Goal: Transaction & Acquisition: Obtain resource

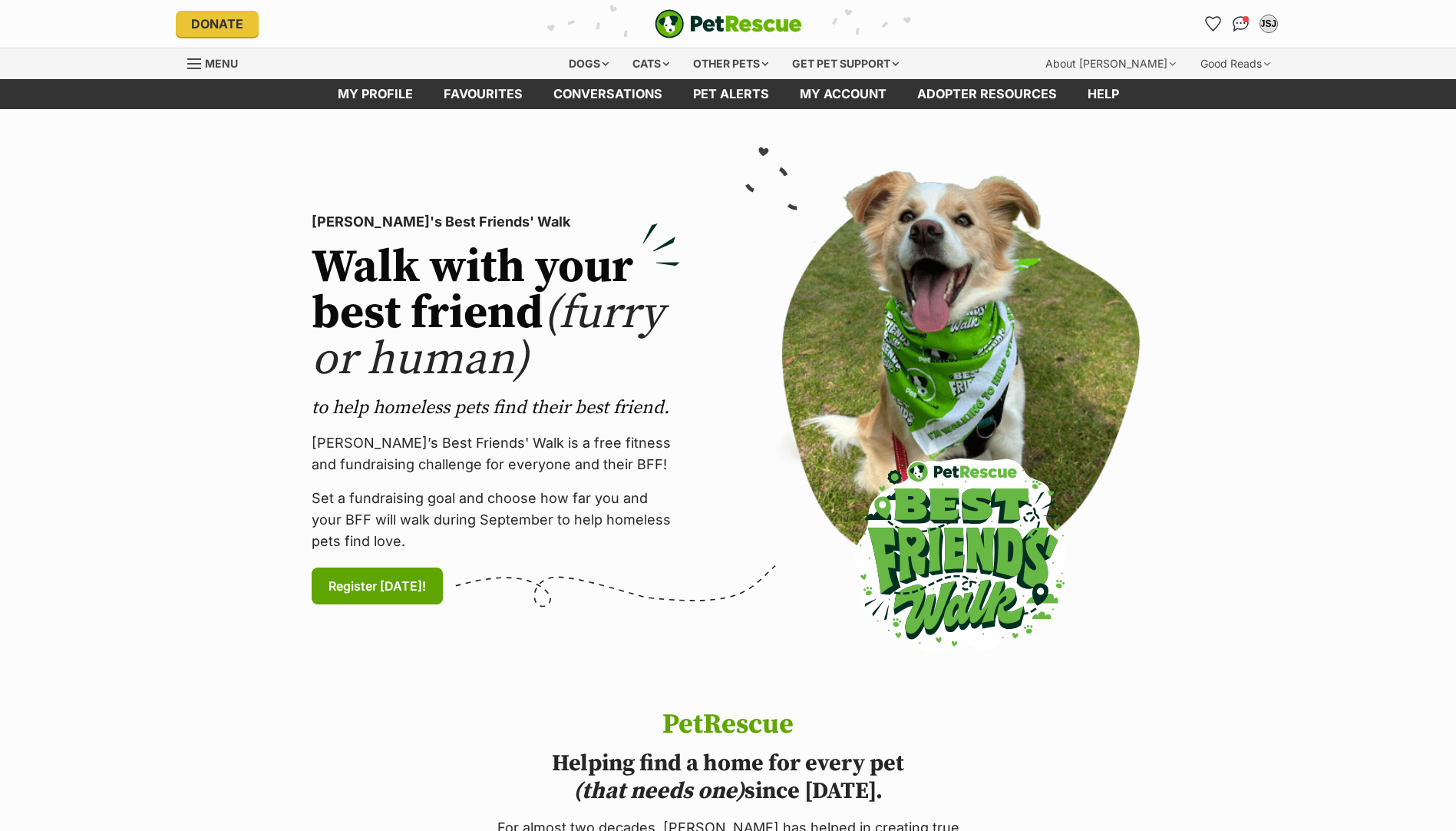
drag, startPoint x: 502, startPoint y: 98, endPoint x: 513, endPoint y: 142, distance: 45.4
click at [502, 98] on link "Favourites" at bounding box center [482, 94] width 109 height 30
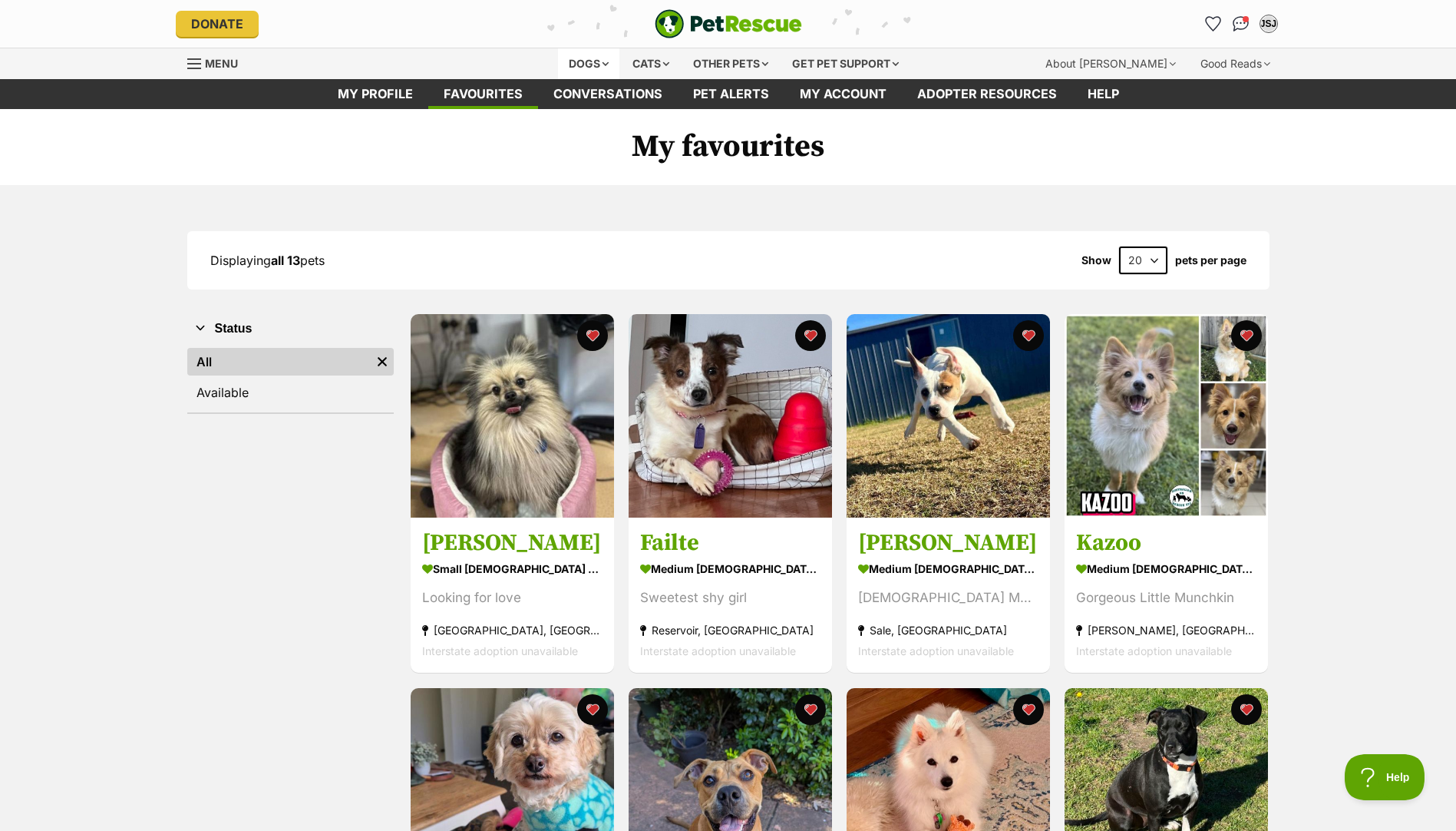
click at [598, 66] on div "Dogs" at bounding box center [588, 64] width 61 height 31
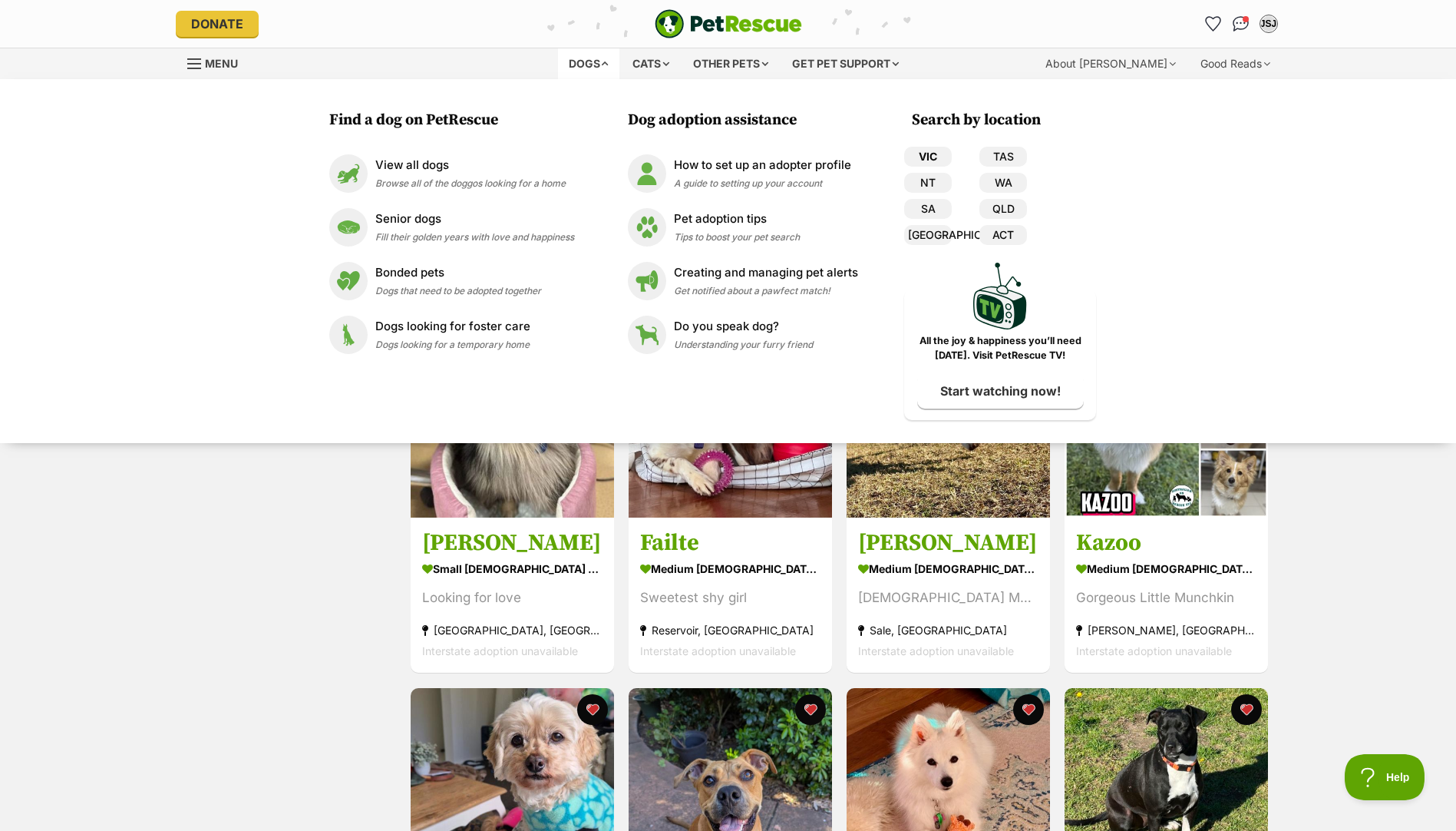
click at [921, 155] on link "VIC" at bounding box center [927, 156] width 47 height 20
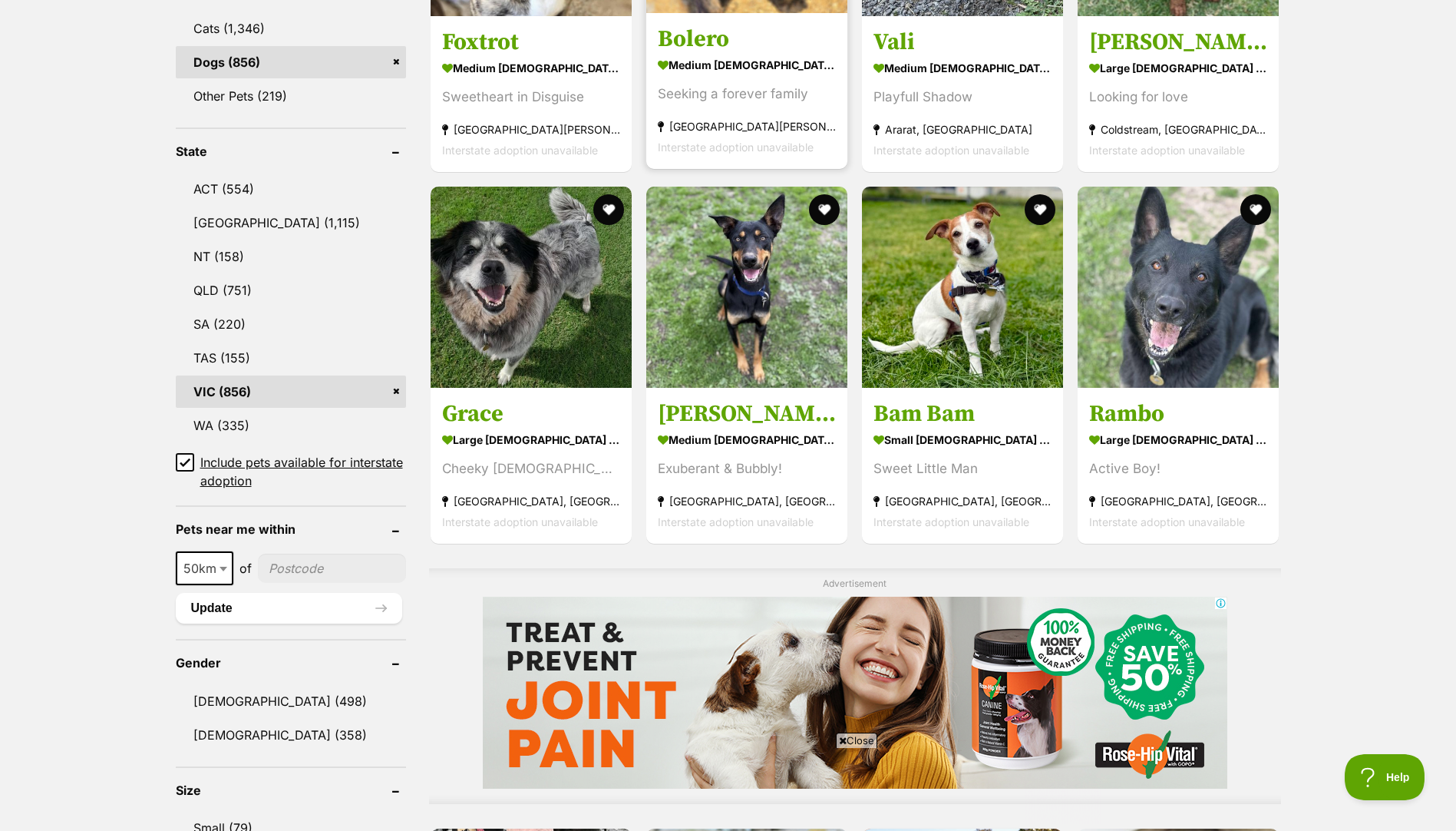
scroll to position [691, 0]
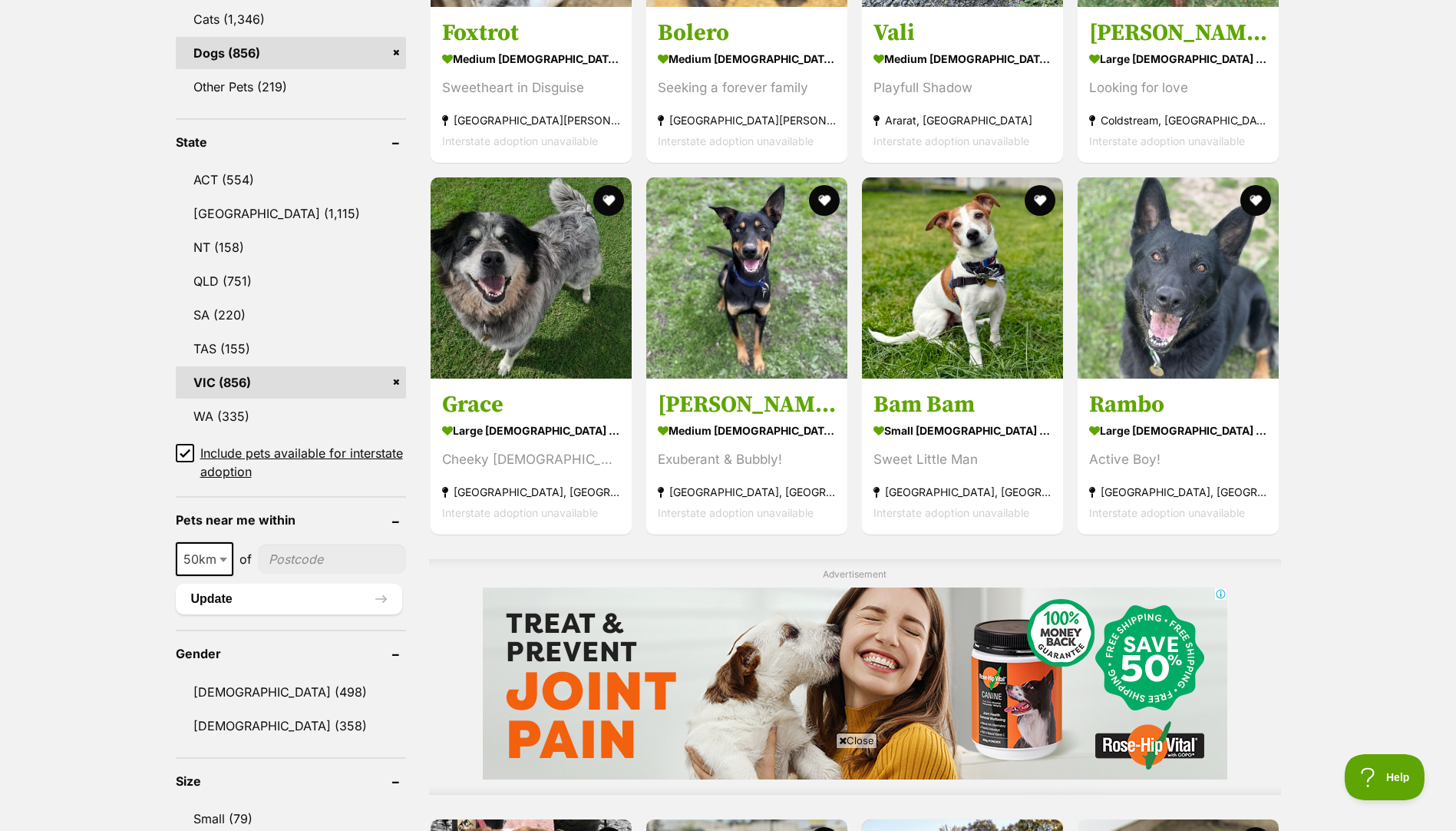
click at [854, 743] on span "Close" at bounding box center [856, 740] width 42 height 15
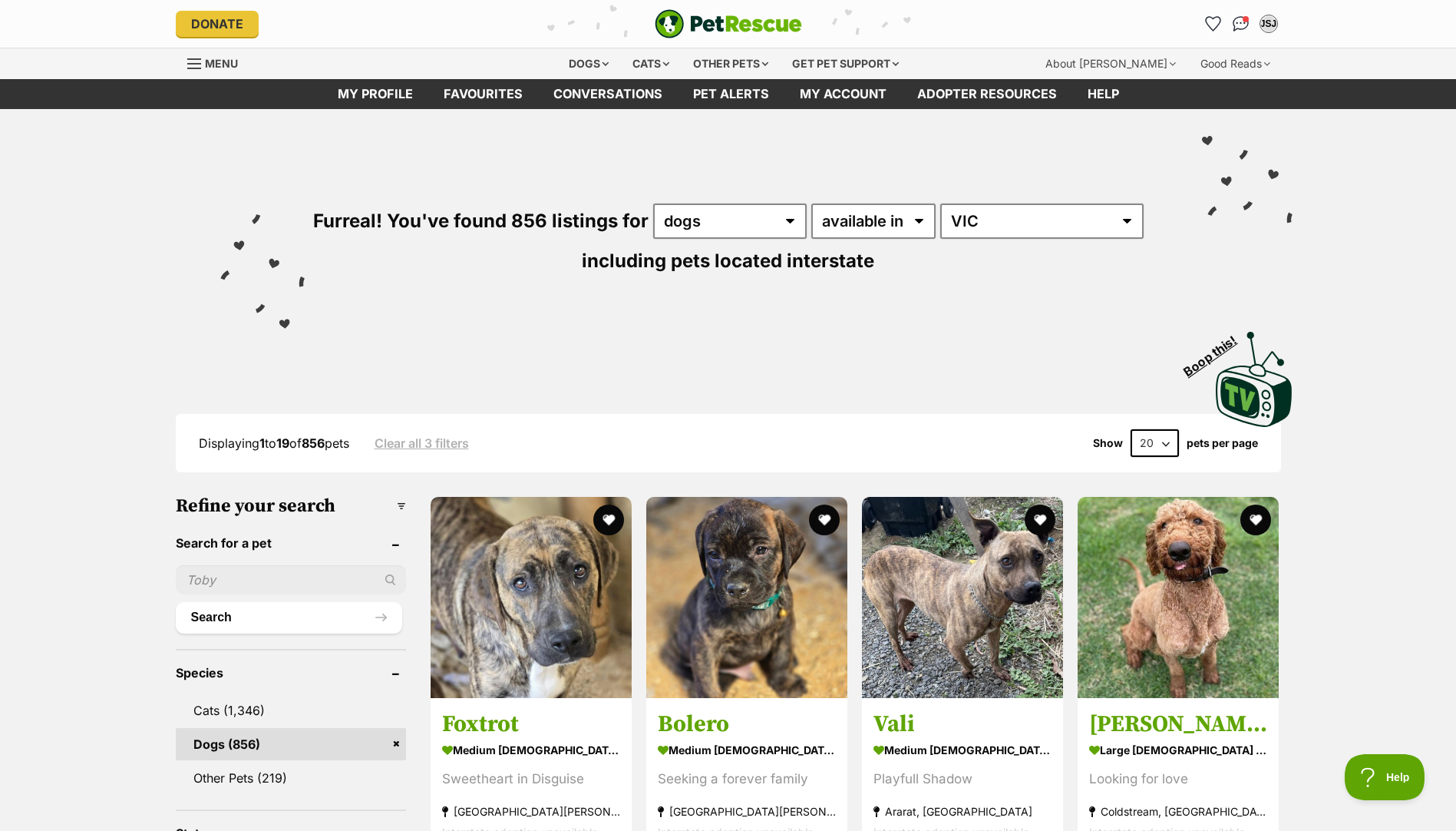
scroll to position [0, 0]
click at [511, 98] on link "Favourites" at bounding box center [482, 94] width 109 height 30
